Goal: Task Accomplishment & Management: Manage account settings

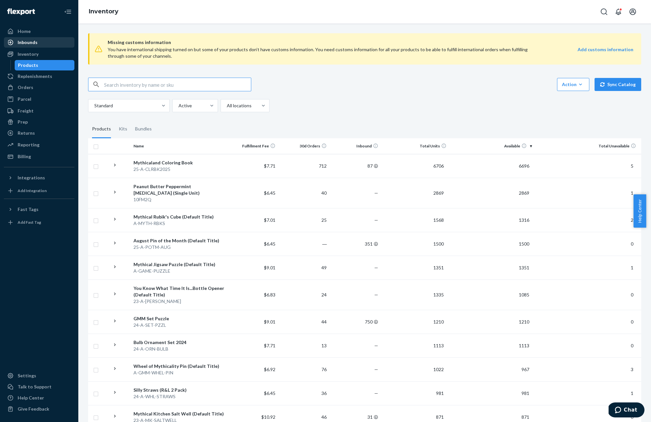
click at [29, 41] on div "Inbounds" at bounding box center [28, 42] width 20 height 7
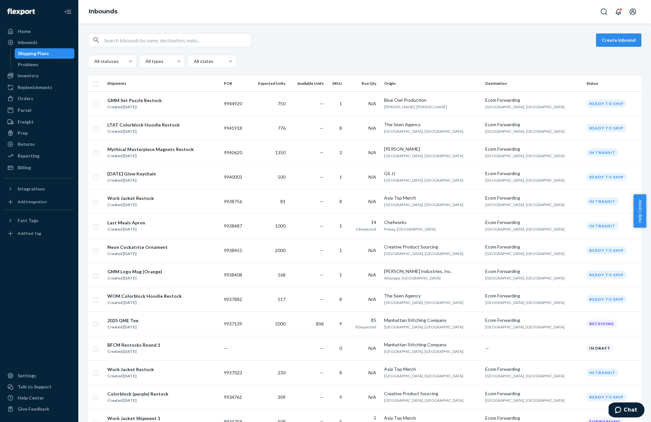
click at [611, 41] on button "Create inbound" at bounding box center [618, 40] width 45 height 13
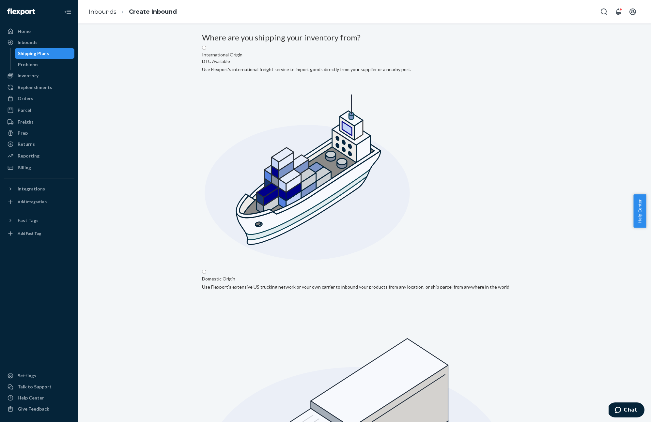
click at [477, 269] on label "Domestic Origin Use Flexport’s extensive US trucking network or your own carrie…" at bounding box center [355, 422] width 307 height 307
click at [206, 270] on input "Domestic Origin Use Flexport’s extensive US trucking network or your own carrie…" at bounding box center [204, 272] width 4 height 4
radio input "true"
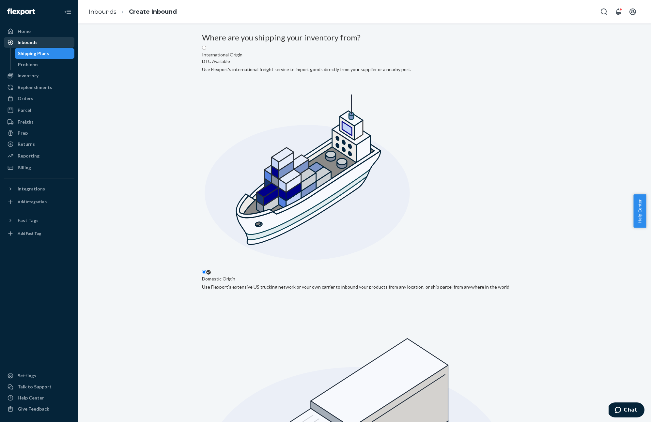
click at [32, 38] on div "Inbounds" at bounding box center [39, 42] width 69 height 9
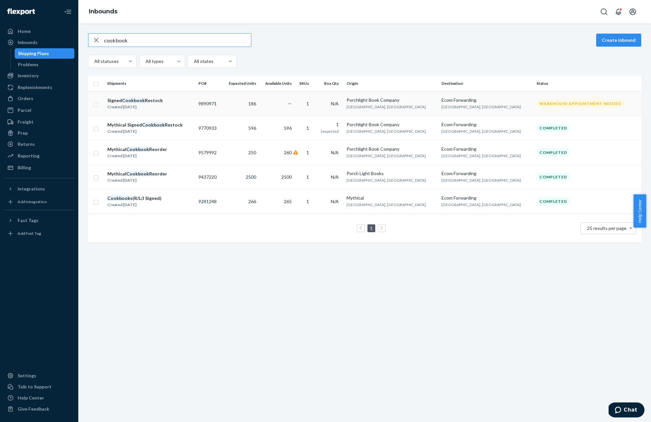
type input "cookbook"
click at [162, 102] on div "Signed Cookbook Restock Created [DATE]" at bounding box center [150, 104] width 86 height 14
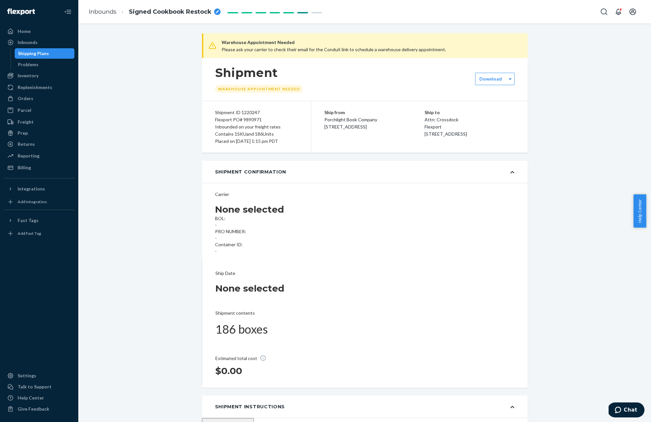
type input "983053215"
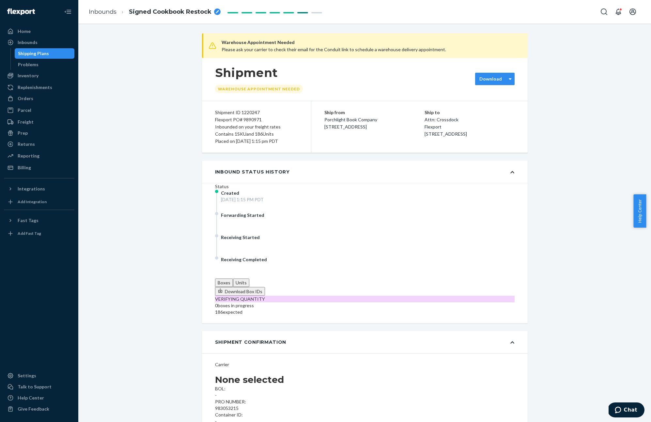
click at [488, 82] on label "Download" at bounding box center [490, 79] width 23 height 7
click at [507, 99] on div "Required labels for each box in your shipment to Flexport." at bounding box center [438, 95] width 153 height 7
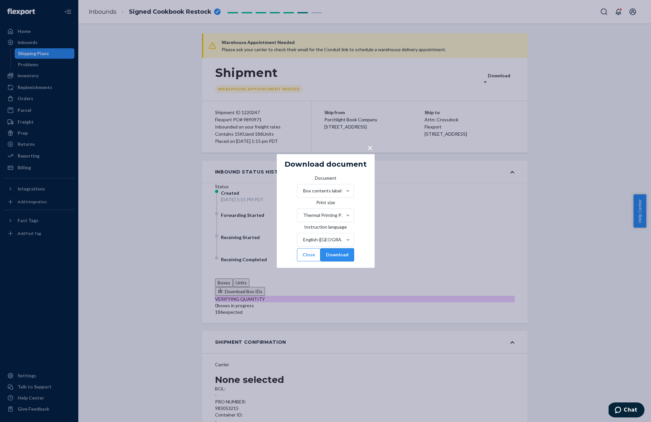
click at [354, 257] on button "Download" at bounding box center [337, 255] width 34 height 13
click at [421, 261] on div "× Download document Document Box contents labels Print size Thermal Printing Pa…" at bounding box center [325, 211] width 651 height 422
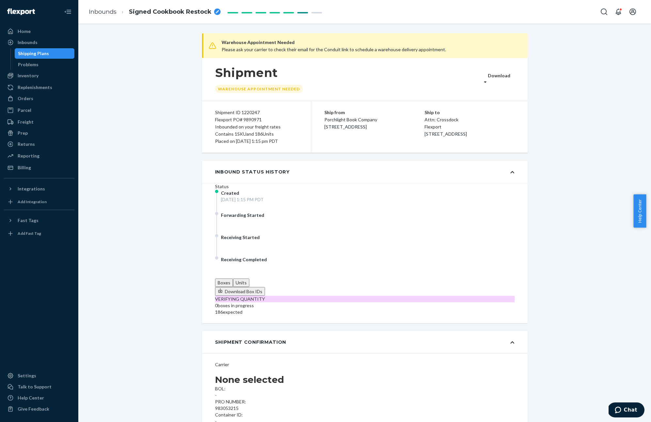
click at [245, 123] on div "Flexport PO# 9890971" at bounding box center [256, 119] width 83 height 7
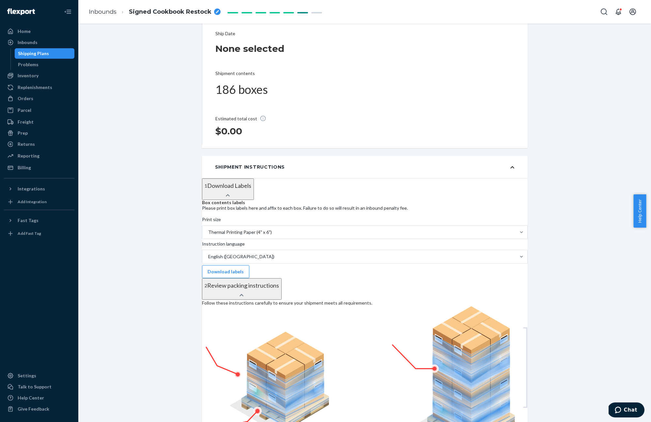
scroll to position [706, 0]
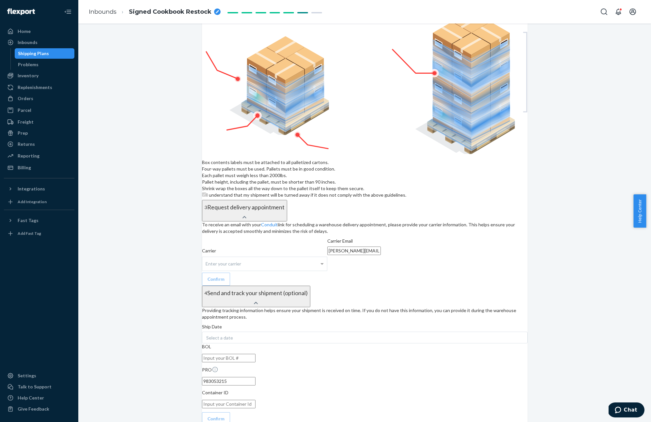
copy div "9890971"
